Goal: Find specific fact: Find specific fact

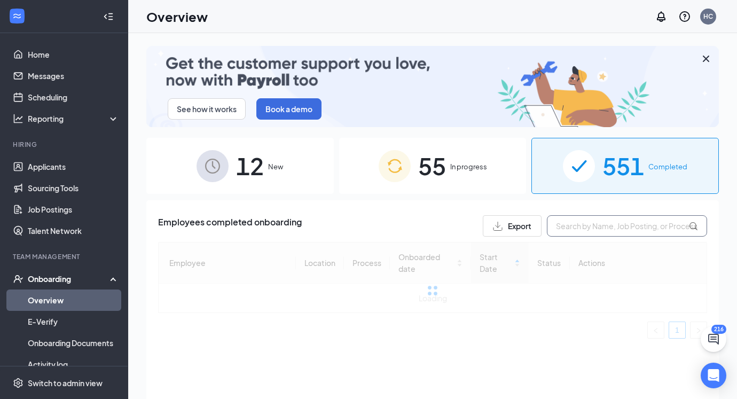
click at [593, 229] on input "text" at bounding box center [627, 225] width 160 height 21
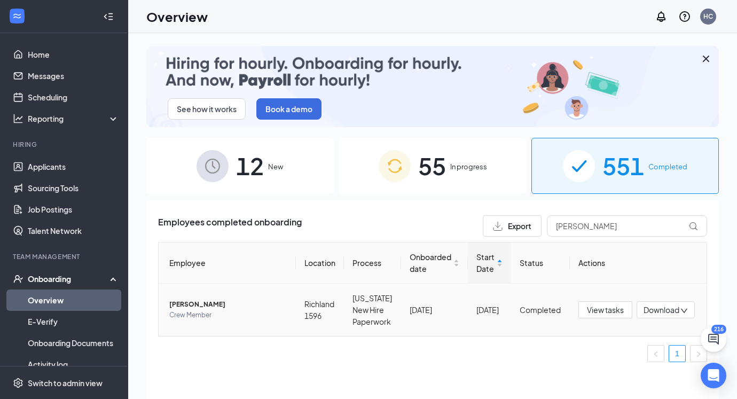
click at [269, 316] on span "Crew Member" at bounding box center [228, 315] width 118 height 11
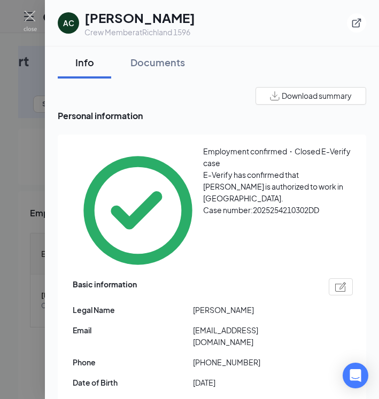
drag, startPoint x: 193, startPoint y: 383, endPoint x: 244, endPoint y: 385, distance: 50.8
copy span "624-46-4974"
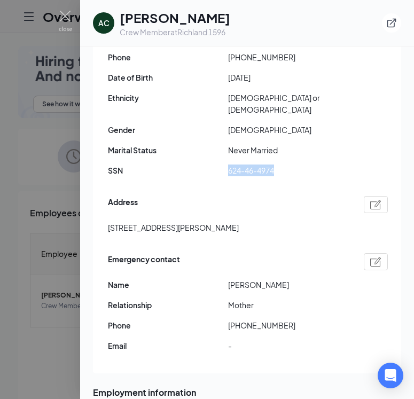
scroll to position [227, 0]
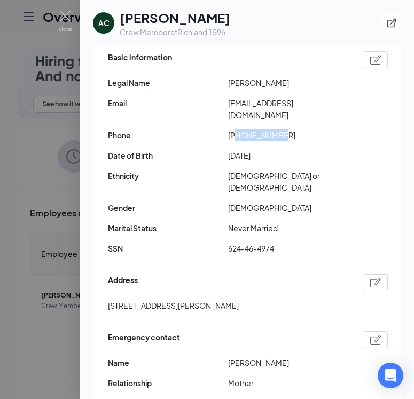
drag, startPoint x: 237, startPoint y: 58, endPoint x: 284, endPoint y: 59, distance: 47.5
click at [284, 129] on span "[PHONE_NUMBER]" at bounding box center [288, 135] width 120 height 12
copy span "5093914574"
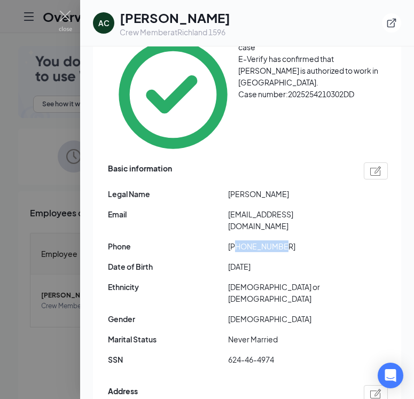
scroll to position [96, 0]
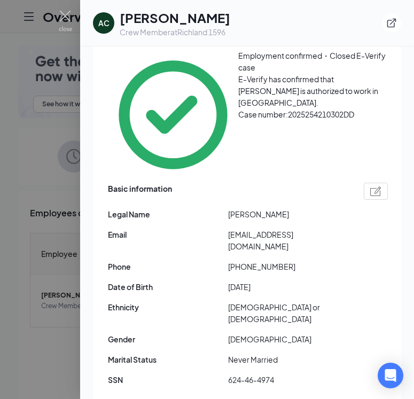
click at [228, 228] on span "[EMAIL_ADDRESS][DOMAIN_NAME]" at bounding box center [288, 239] width 120 height 23
drag, startPoint x: 228, startPoint y: 171, endPoint x: 311, endPoint y: 174, distance: 83.3
click at [311, 228] on span "[EMAIL_ADDRESS][DOMAIN_NAME]" at bounding box center [288, 239] width 120 height 23
copy span "[EMAIL_ADDRESS][DOMAIN_NAME]"
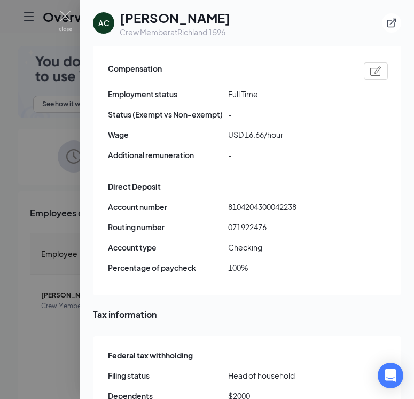
scroll to position [857, 0]
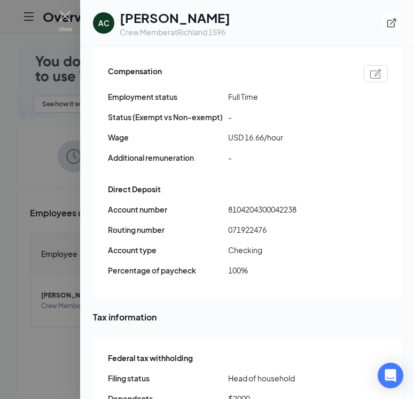
click at [227, 224] on span "Routing number" at bounding box center [168, 230] width 120 height 12
drag, startPoint x: 228, startPoint y: 143, endPoint x: 272, endPoint y: 143, distance: 43.2
click at [272, 224] on span "071922476" at bounding box center [288, 230] width 120 height 12
copy span "071922476"
click at [233, 183] on div "Direct Deposit" at bounding box center [248, 189] width 280 height 12
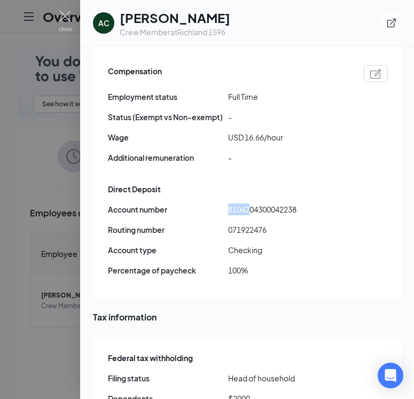
drag, startPoint x: 227, startPoint y: 120, endPoint x: 248, endPoint y: 122, distance: 20.9
click at [248, 203] on div "Account number 8104204300042238" at bounding box center [248, 209] width 280 height 12
click at [248, 203] on span "8104204300042238" at bounding box center [288, 209] width 120 height 12
drag, startPoint x: 228, startPoint y: 121, endPoint x: 304, endPoint y: 124, distance: 76.4
click at [304, 203] on span "8104204300042238" at bounding box center [288, 209] width 120 height 12
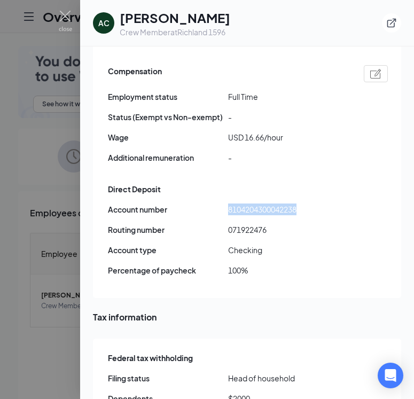
copy span "8104204300042238"
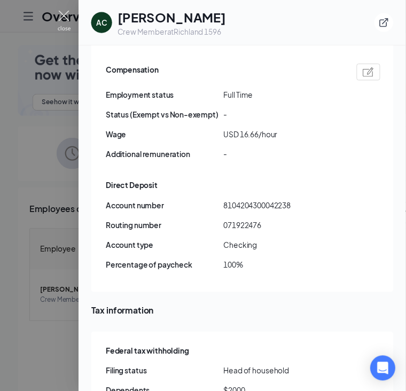
scroll to position [831, 0]
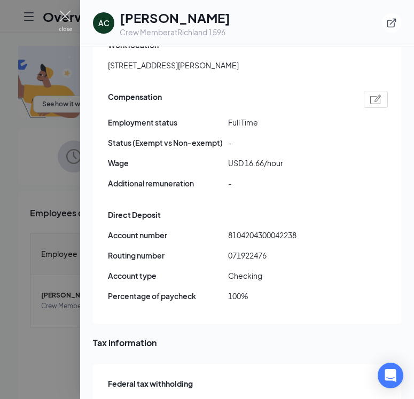
click at [64, 21] on img at bounding box center [65, 21] width 13 height 21
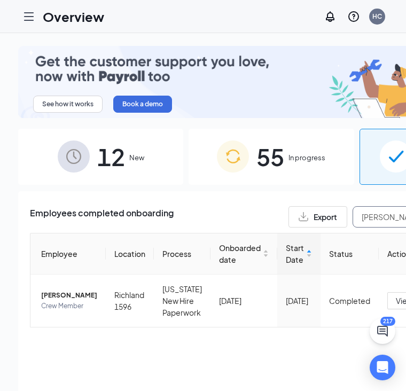
drag, startPoint x: 375, startPoint y: 218, endPoint x: 321, endPoint y: 217, distance: 53.9
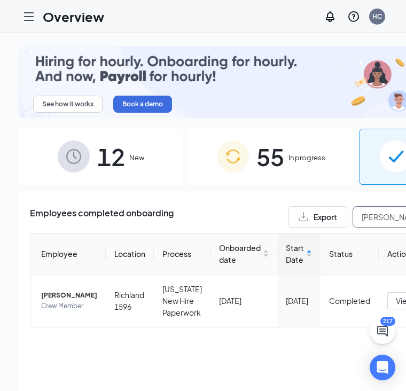
click at [321, 218] on div "Export [PERSON_NAME]" at bounding box center [400, 216] width 224 height 21
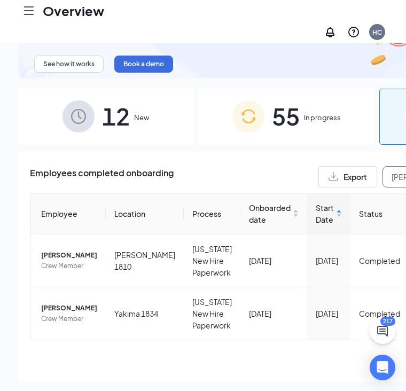
scroll to position [64, 0]
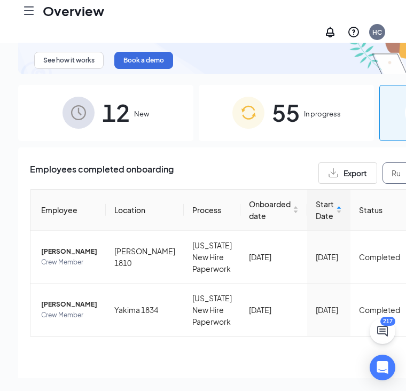
type input "R"
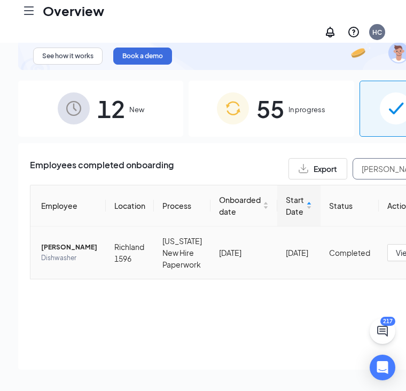
type input "[PERSON_NAME]"
click at [64, 242] on span "[PERSON_NAME]" at bounding box center [69, 247] width 56 height 11
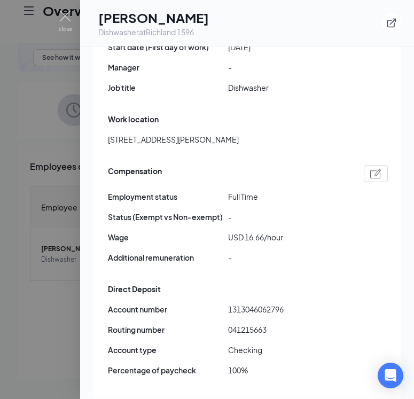
scroll to position [771, 0]
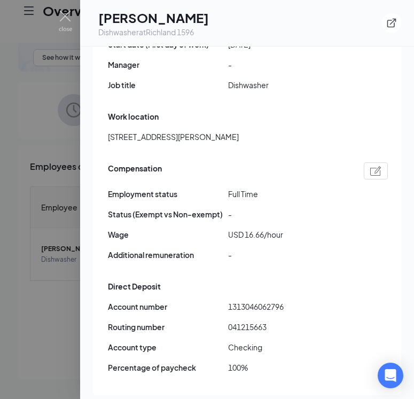
click at [228, 321] on span "041215663" at bounding box center [288, 327] width 120 height 12
drag, startPoint x: 228, startPoint y: 228, endPoint x: 273, endPoint y: 230, distance: 45.4
click at [273, 321] on span "041215663" at bounding box center [288, 327] width 120 height 12
click at [226, 321] on span "Routing number" at bounding box center [168, 327] width 120 height 12
drag, startPoint x: 230, startPoint y: 227, endPoint x: 278, endPoint y: 228, distance: 48.1
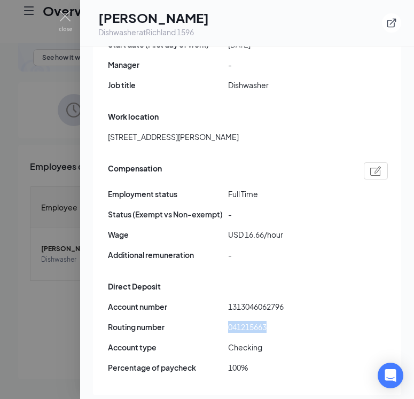
click at [279, 321] on span "041215663" at bounding box center [288, 327] width 120 height 12
copy span "041215663"
drag, startPoint x: 229, startPoint y: 206, endPoint x: 291, endPoint y: 211, distance: 62.7
click at [291, 301] on span "1313046062796" at bounding box center [288, 307] width 120 height 12
copy span "1313046062796"
